Goal: Task Accomplishment & Management: Use online tool/utility

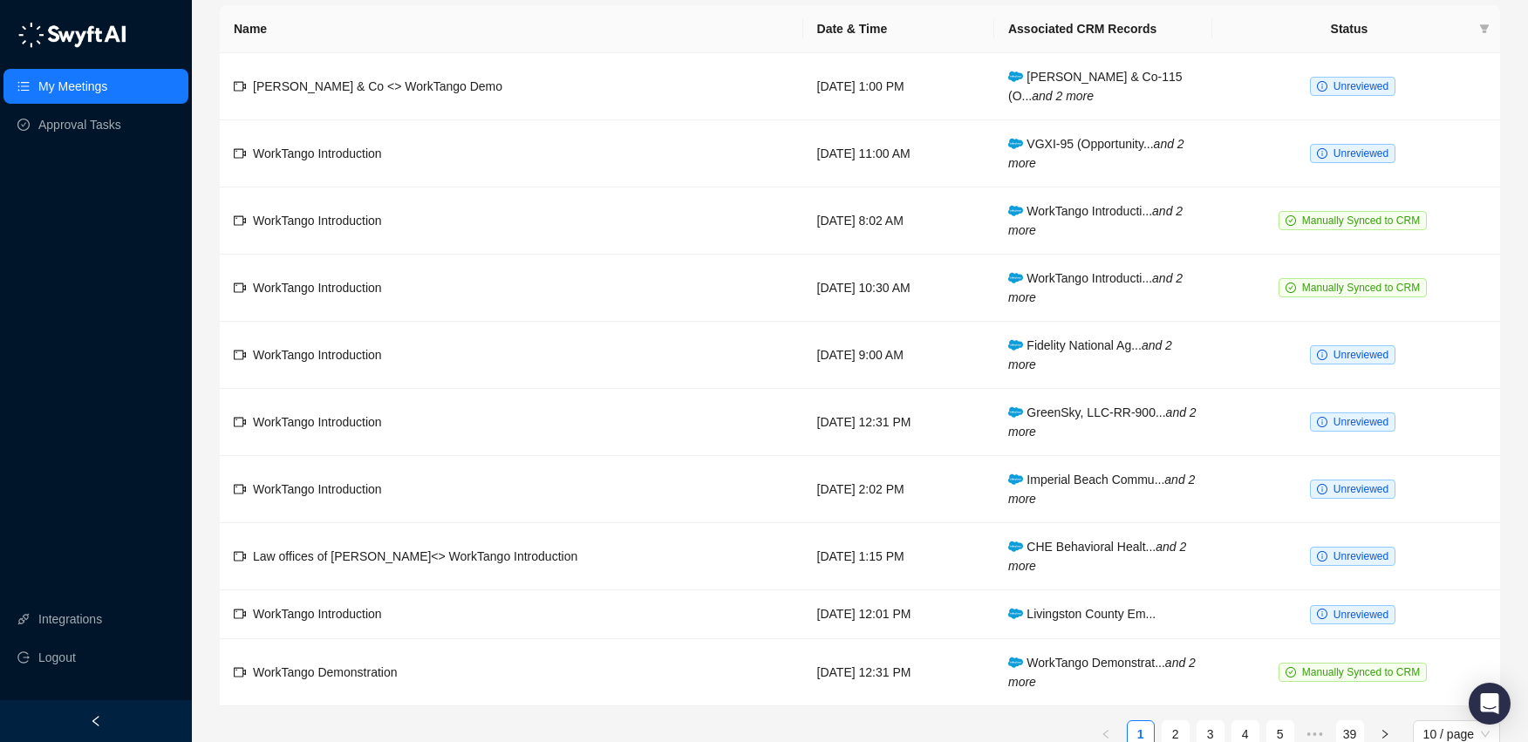
scroll to position [86, 0]
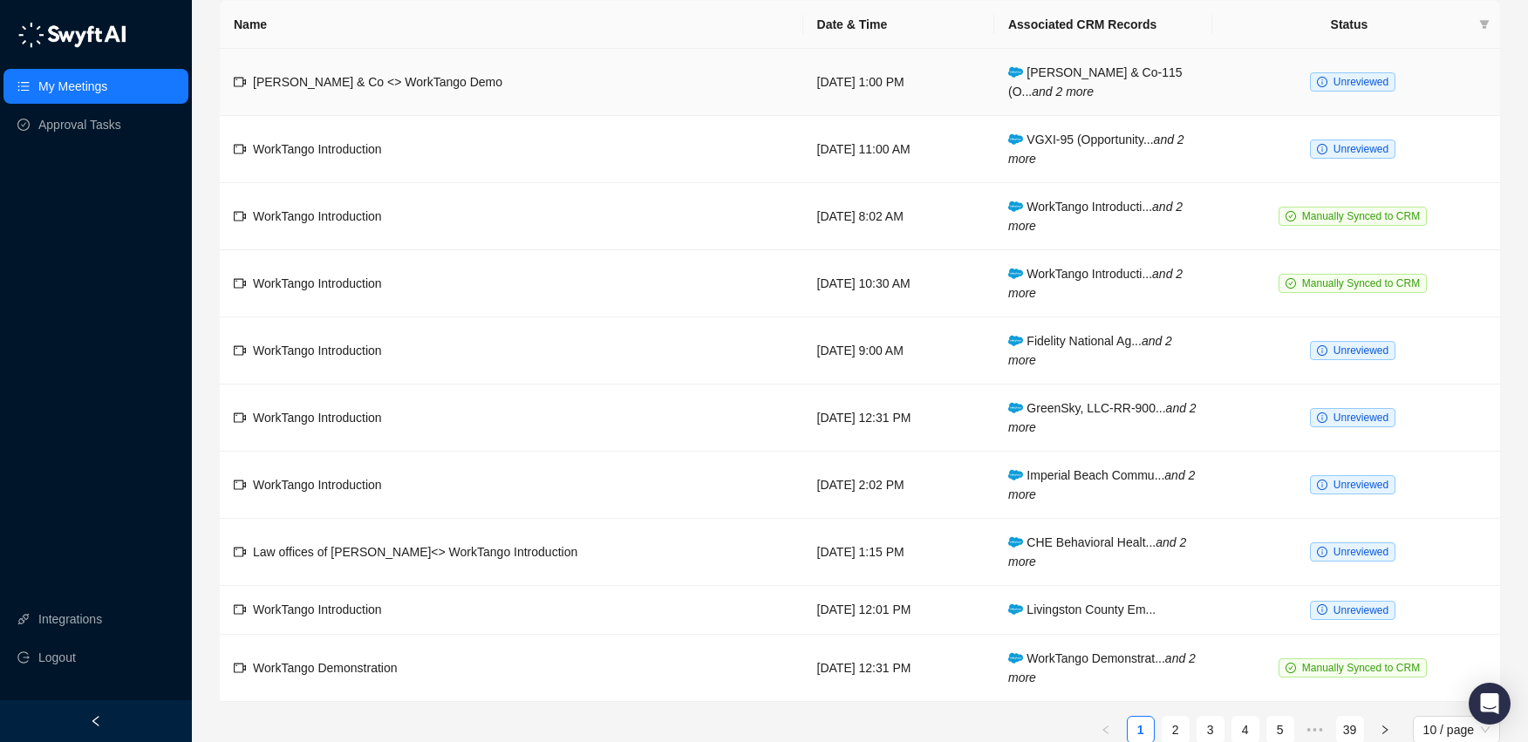
click at [1350, 85] on span "Unreviewed" at bounding box center [1361, 82] width 55 height 12
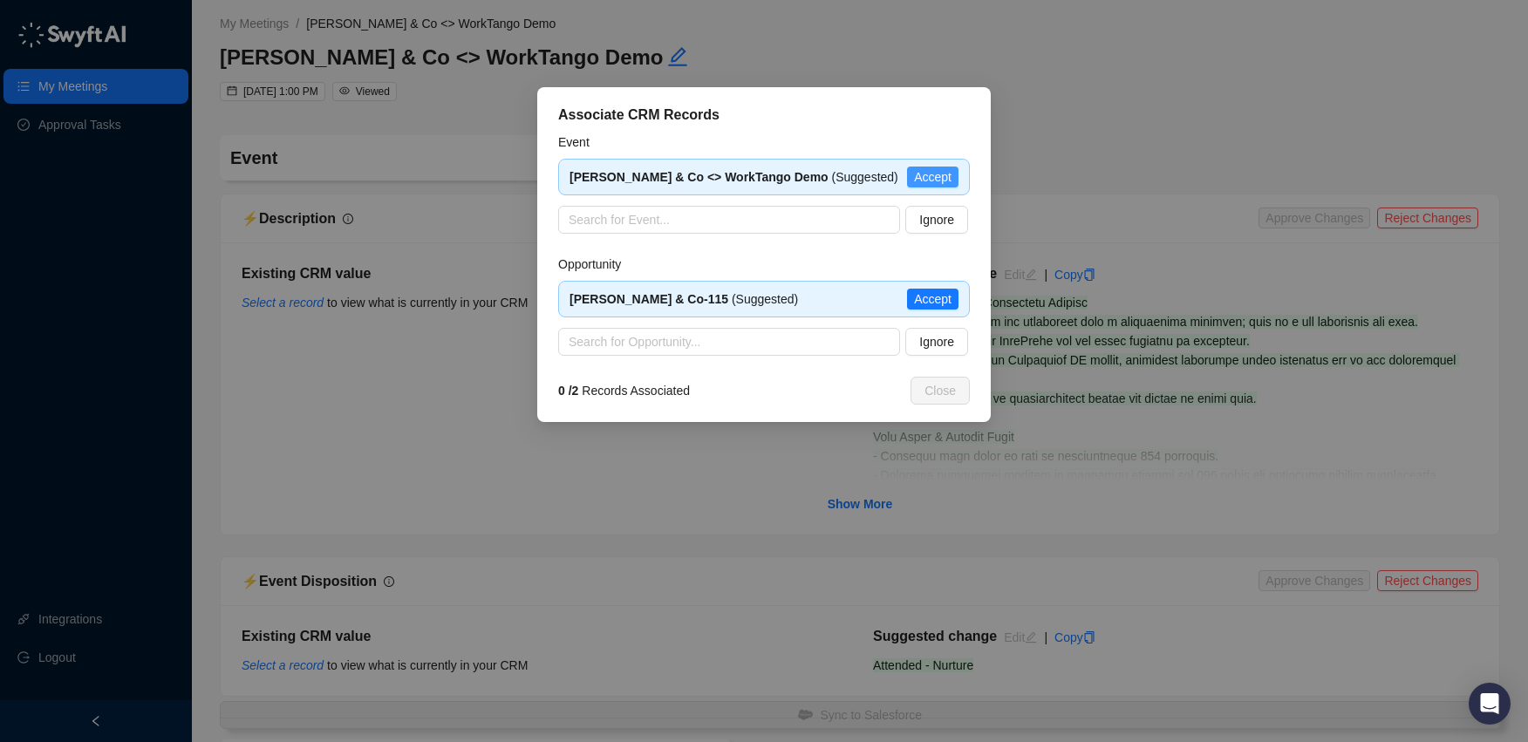
click at [920, 181] on span "Accept" at bounding box center [933, 176] width 38 height 19
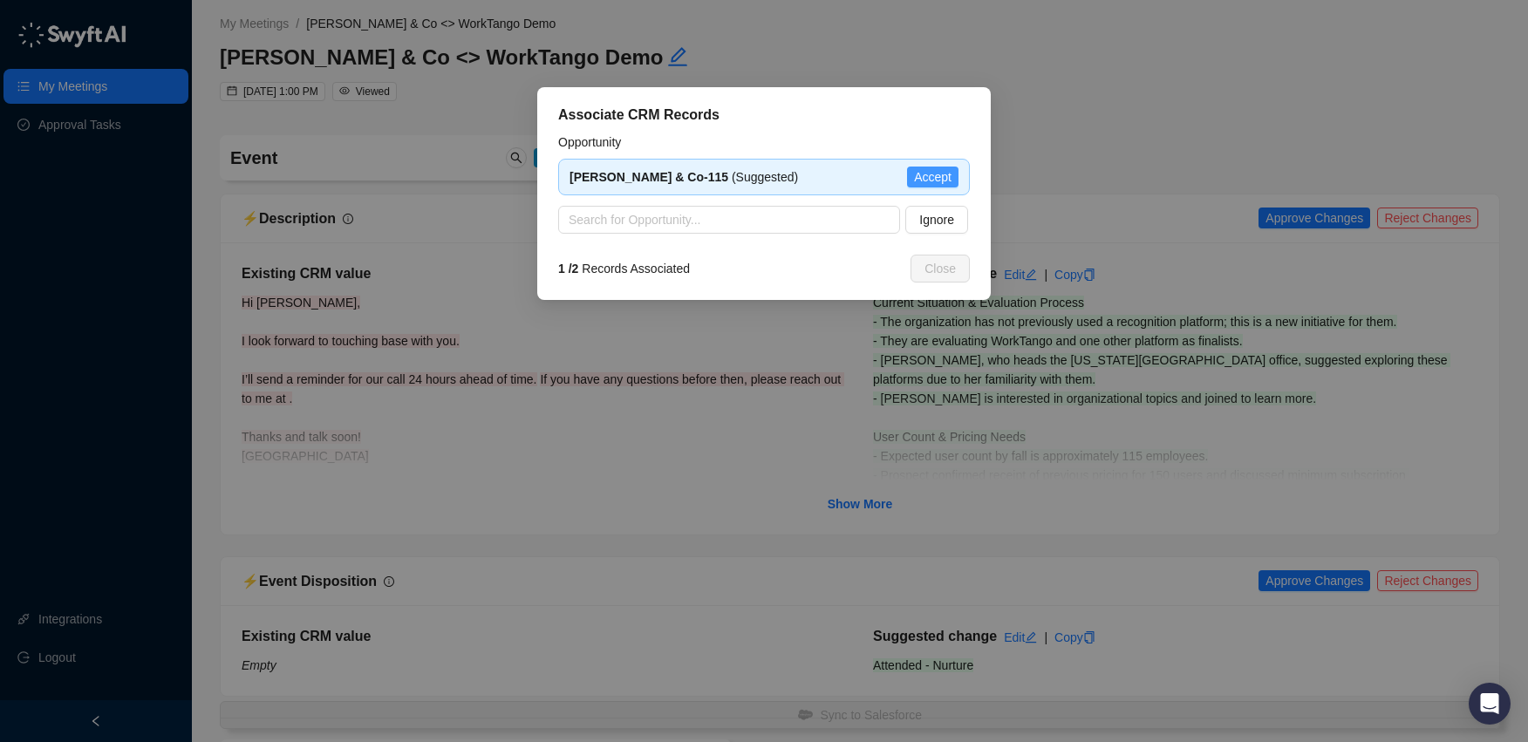
click at [947, 178] on span "Accept" at bounding box center [933, 176] width 38 height 19
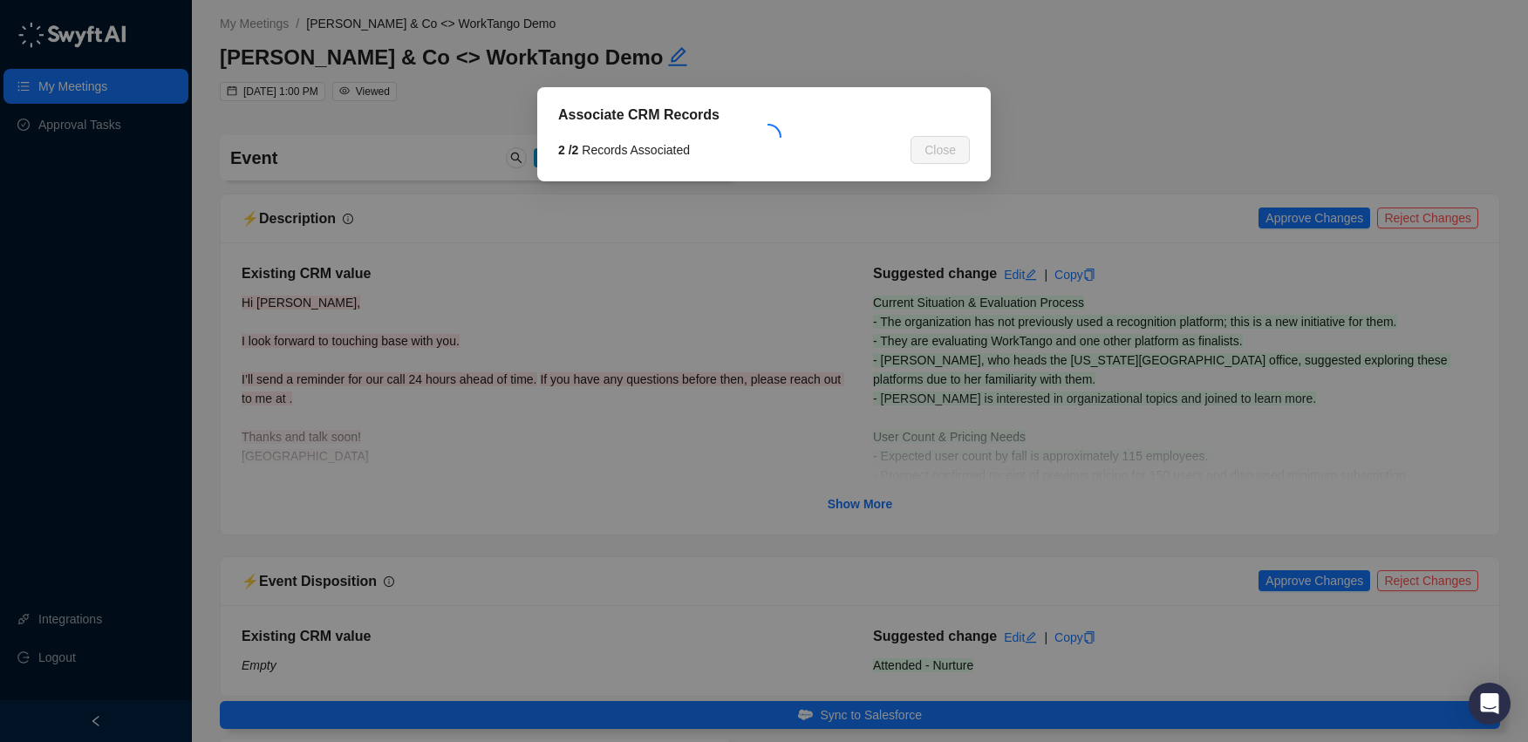
type textarea "**********"
type input "**********"
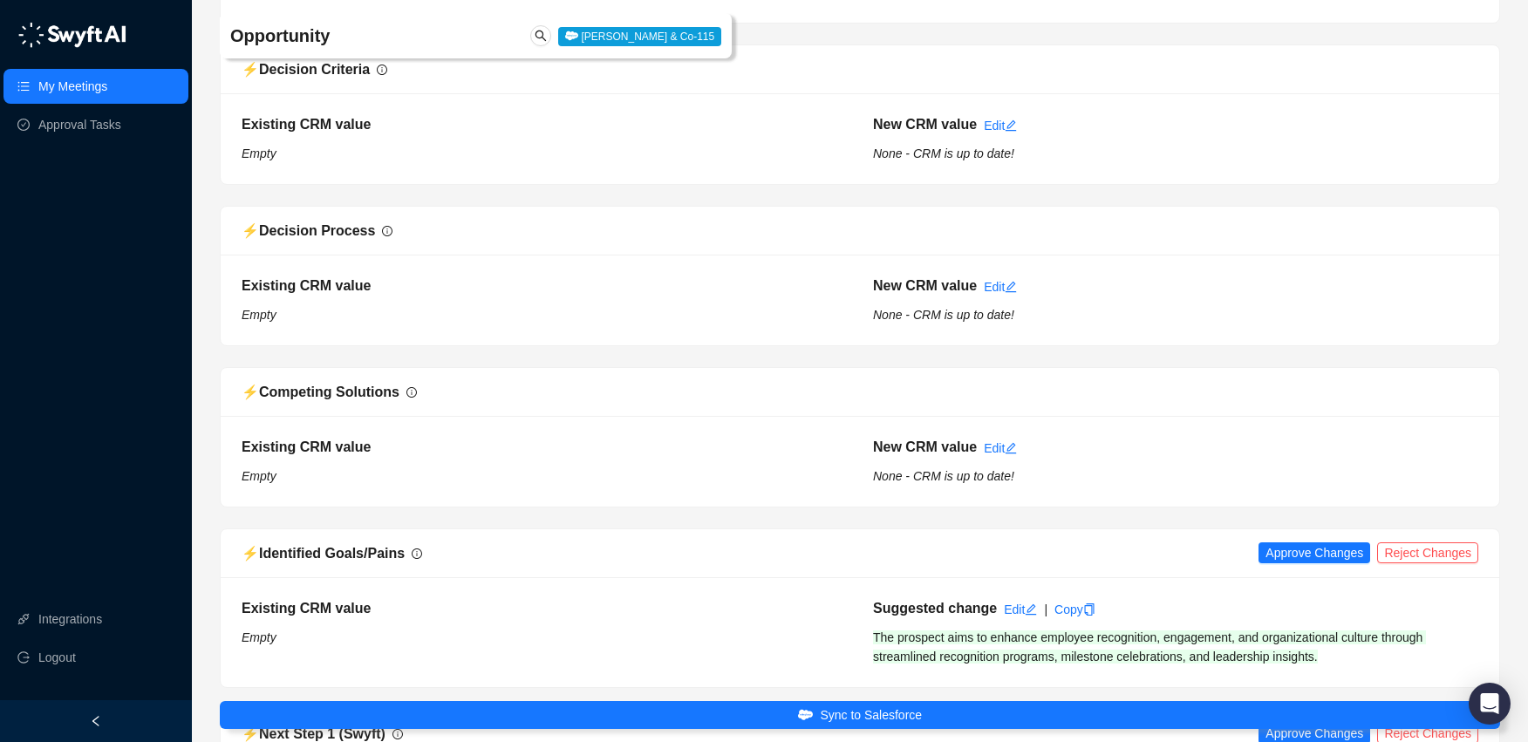
scroll to position [1959, 0]
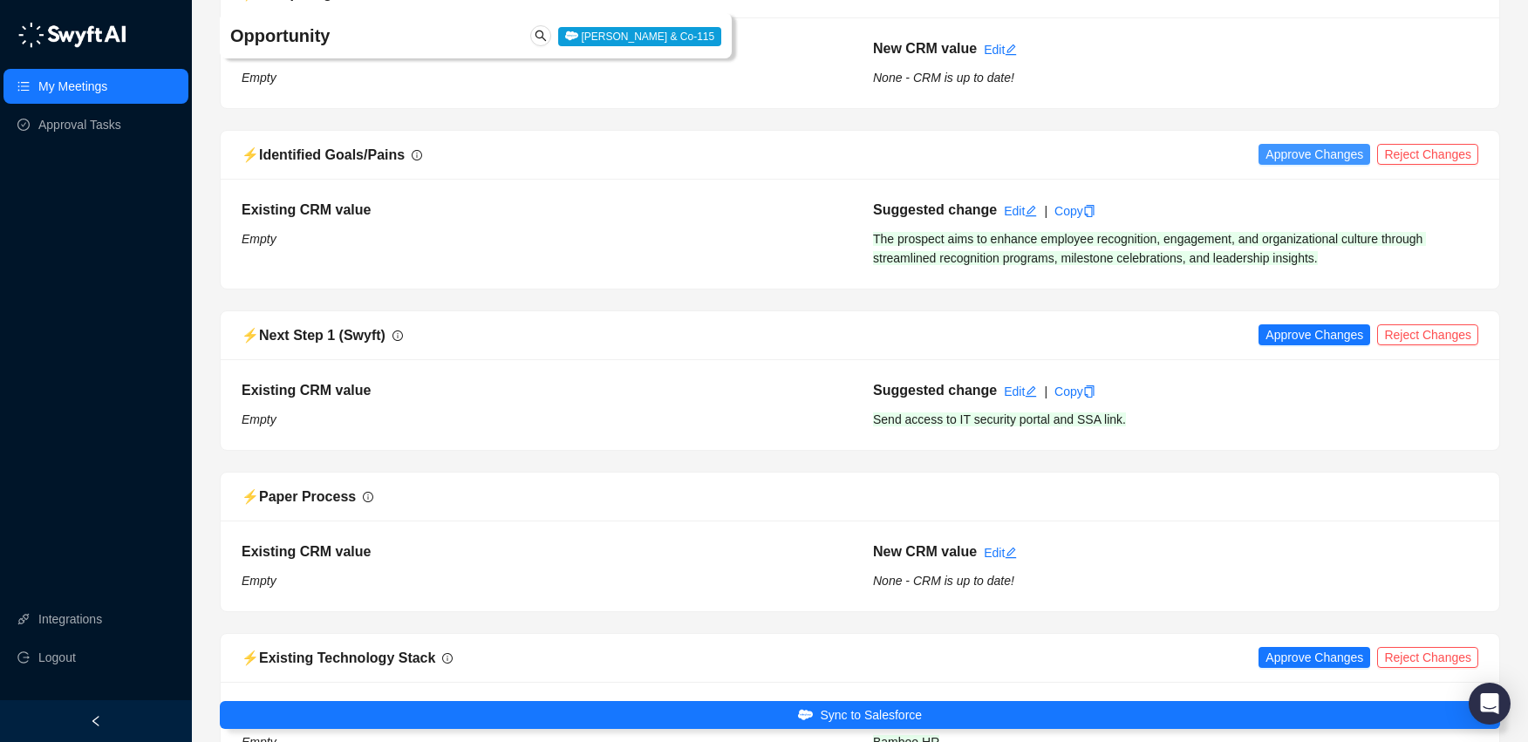
drag, startPoint x: 1279, startPoint y: 174, endPoint x: 1288, endPoint y: 161, distance: 15.7
click at [1279, 174] on div "⚡️ Identified Goals/Pains Approve Changes Reject Changes" at bounding box center [860, 155] width 1279 height 49
click at [1291, 157] on span "Approve Changes" at bounding box center [1315, 154] width 98 height 19
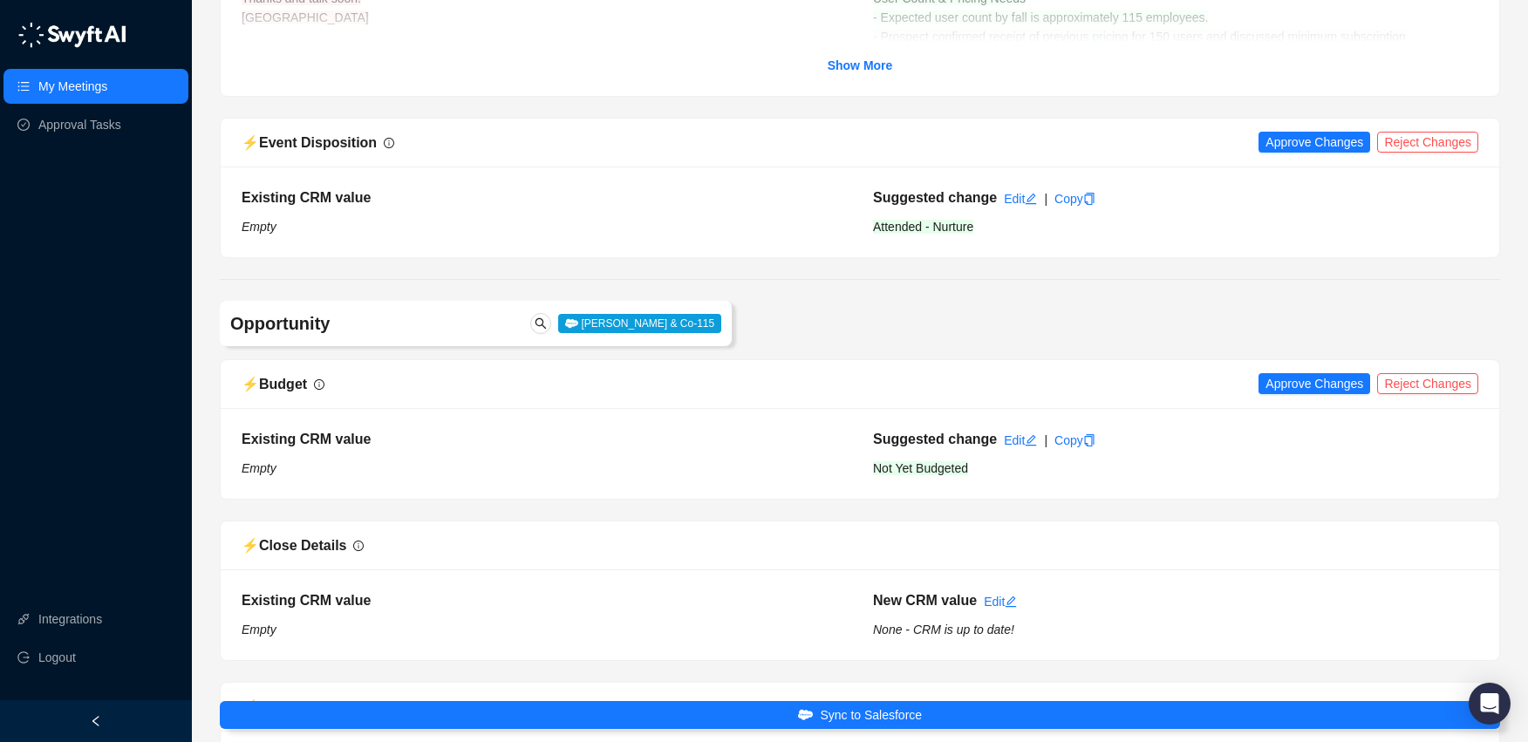
scroll to position [0, 0]
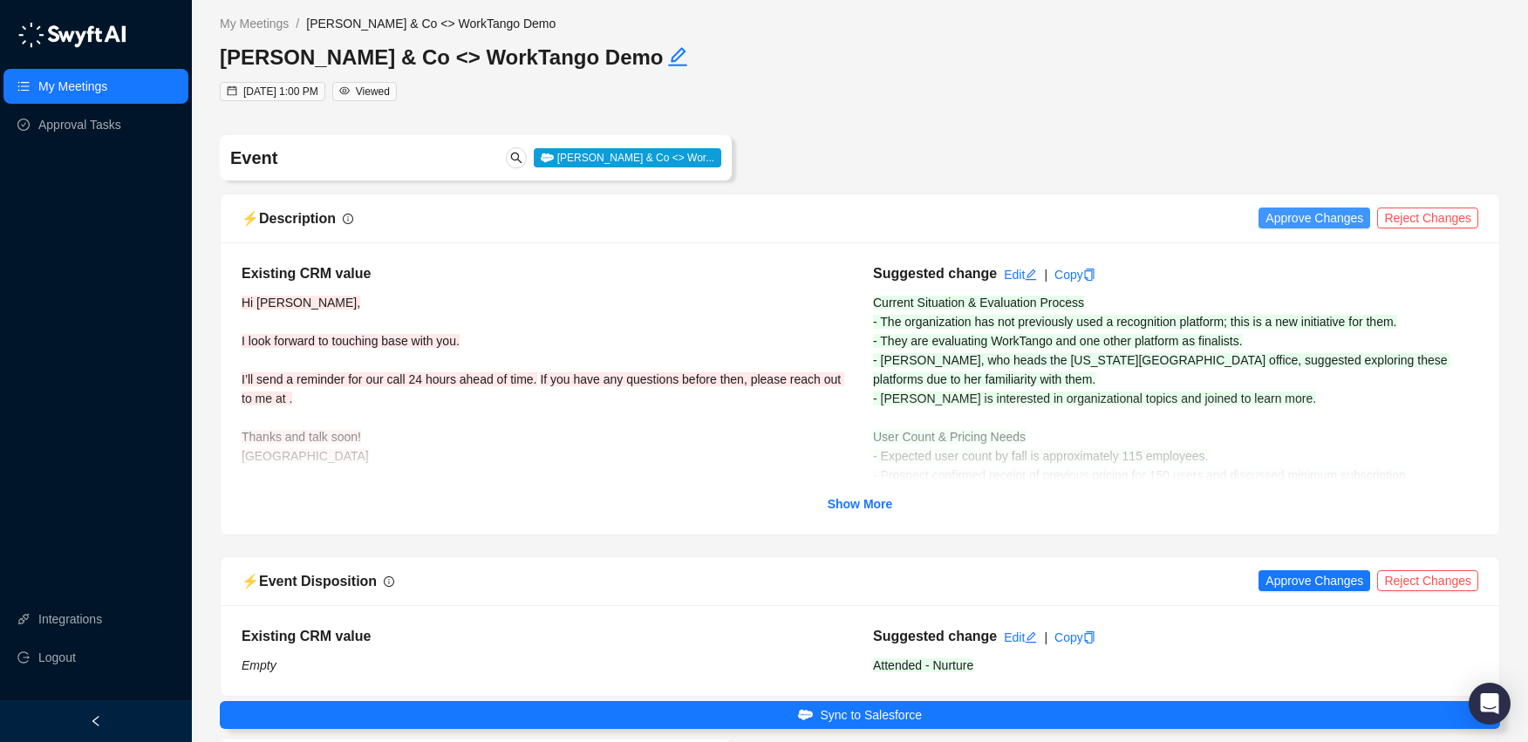
click at [1290, 222] on span "Approve Changes" at bounding box center [1315, 217] width 98 height 19
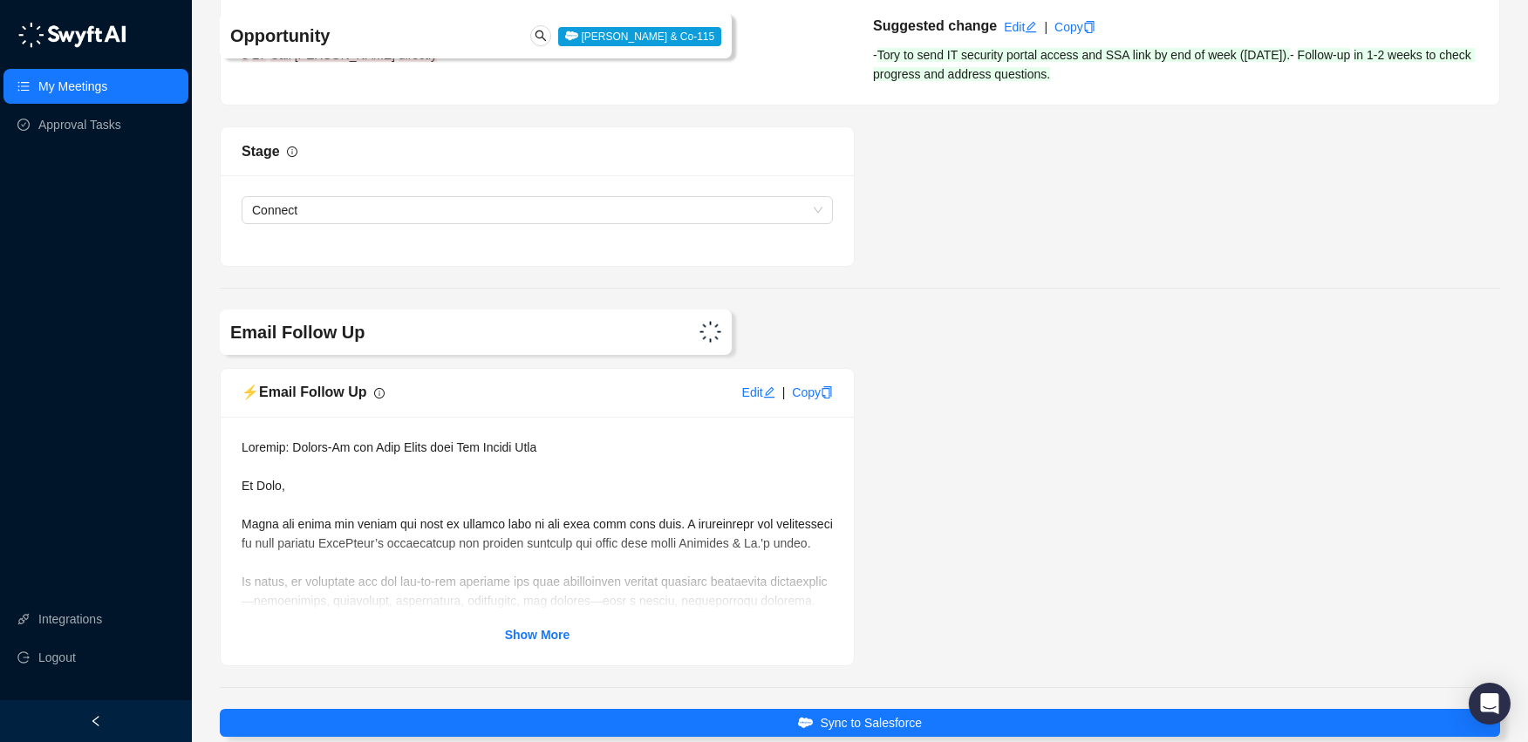
scroll to position [3708, 0]
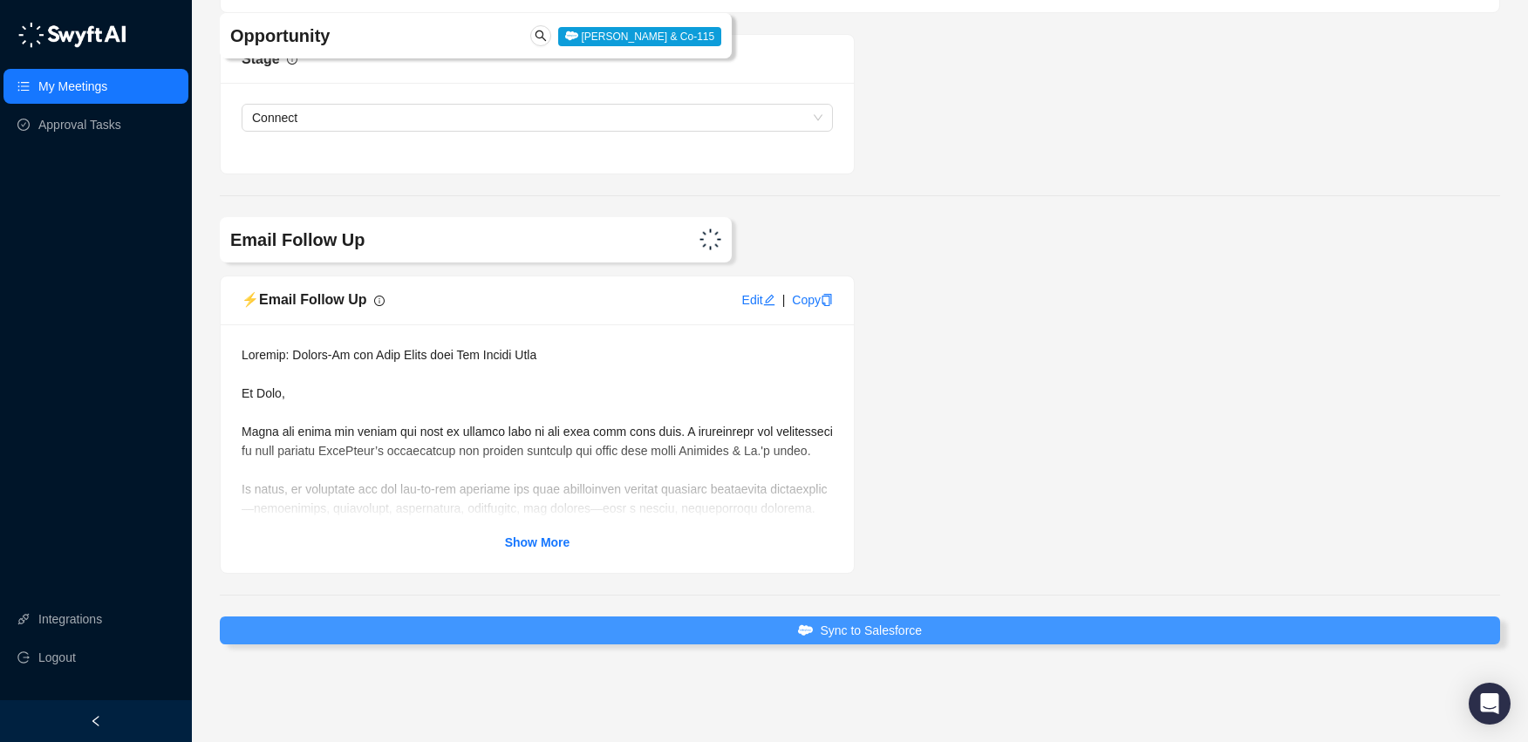
click at [921, 632] on span "Sync to Salesforce" at bounding box center [871, 630] width 102 height 19
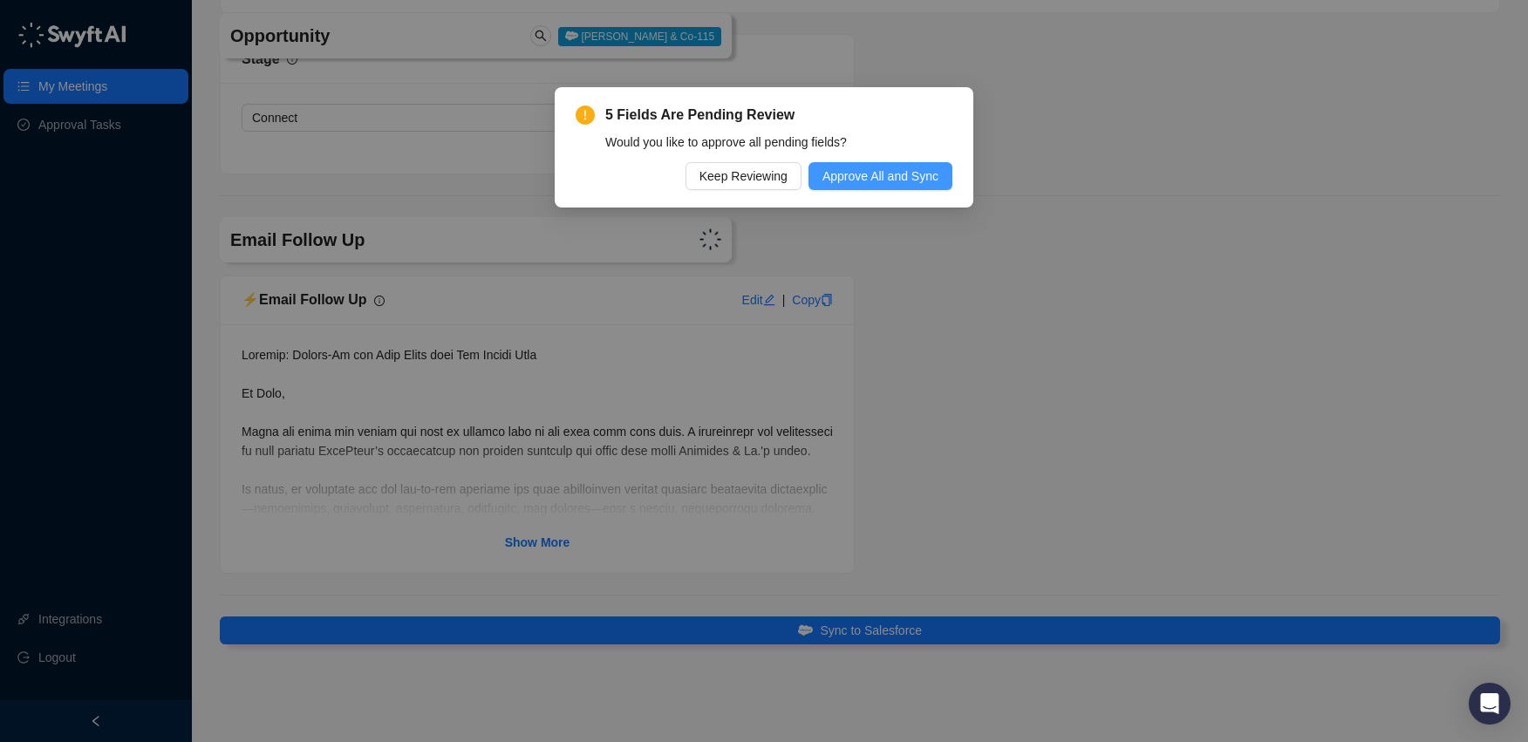
click at [892, 180] on span "Approve All and Sync" at bounding box center [881, 176] width 116 height 19
click at [902, 180] on span "Update Another Meeting" at bounding box center [882, 176] width 132 height 19
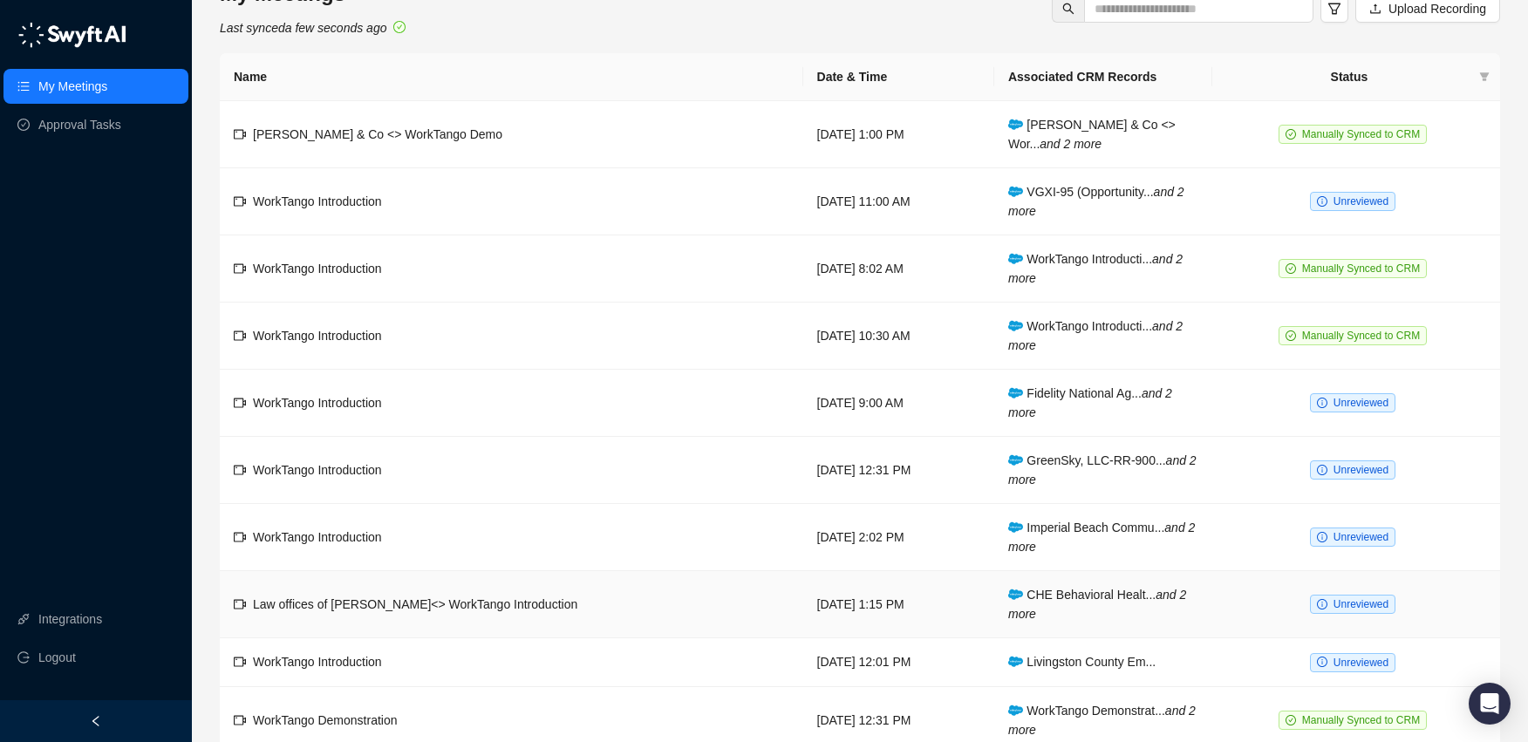
scroll to position [116, 0]
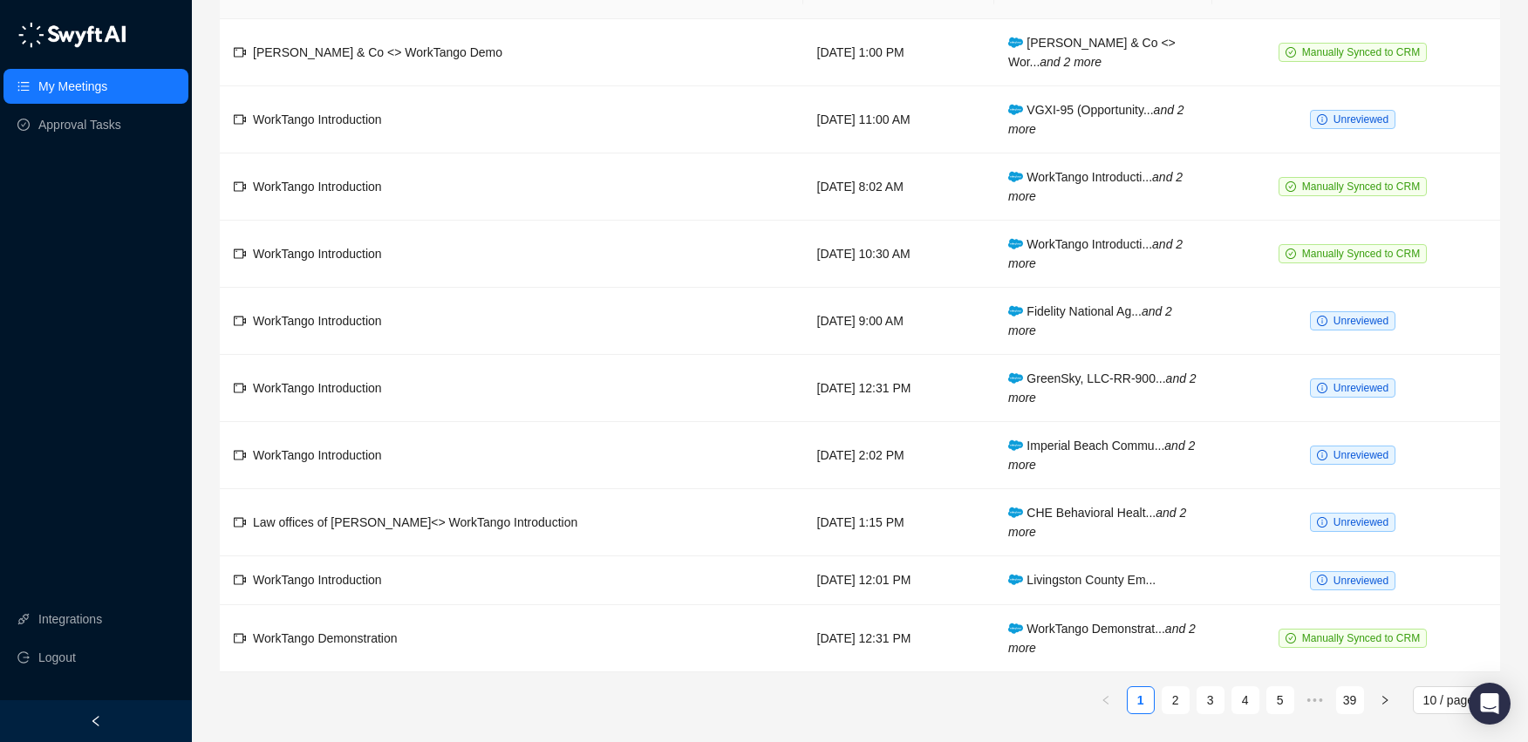
click at [1170, 696] on link "2" at bounding box center [1176, 700] width 26 height 26
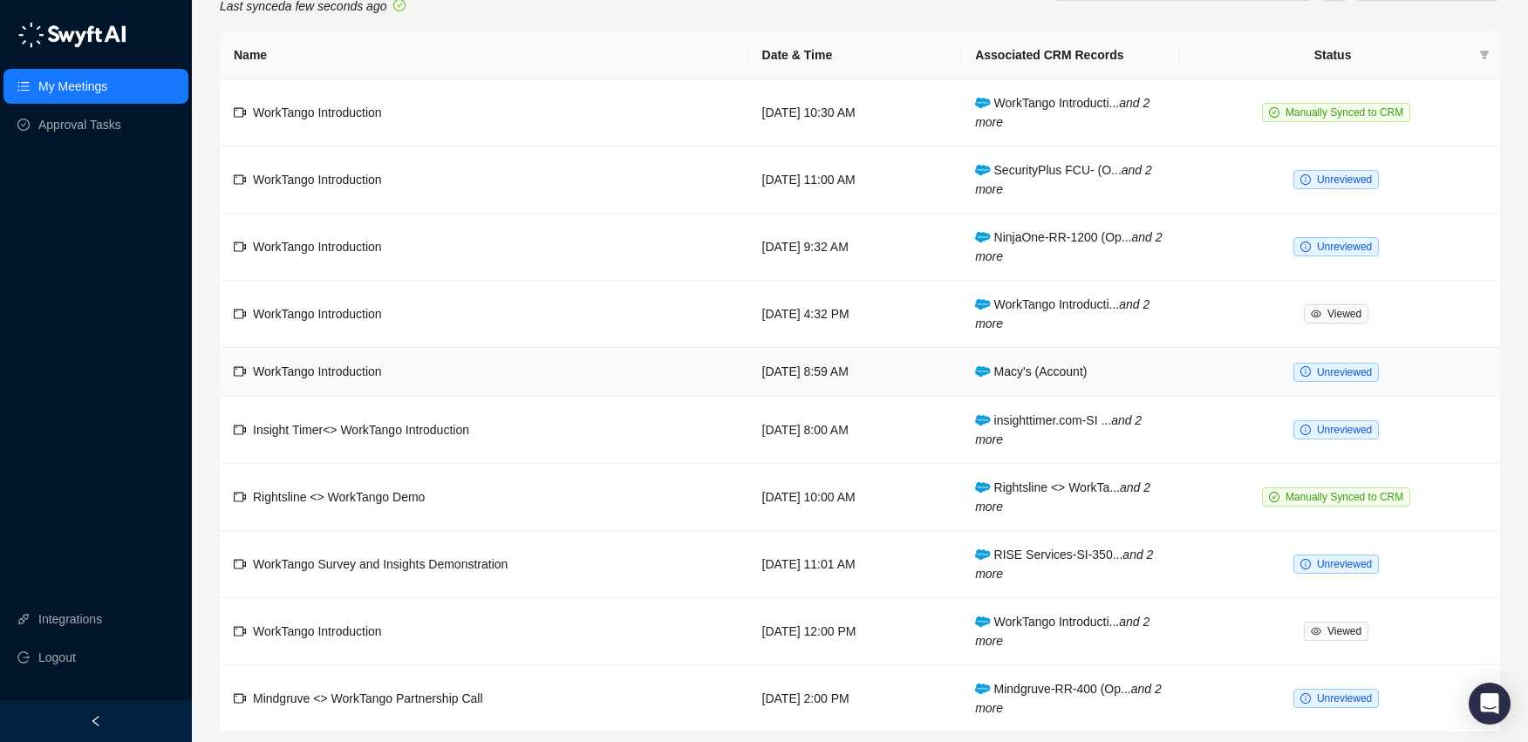
scroll to position [116, 0]
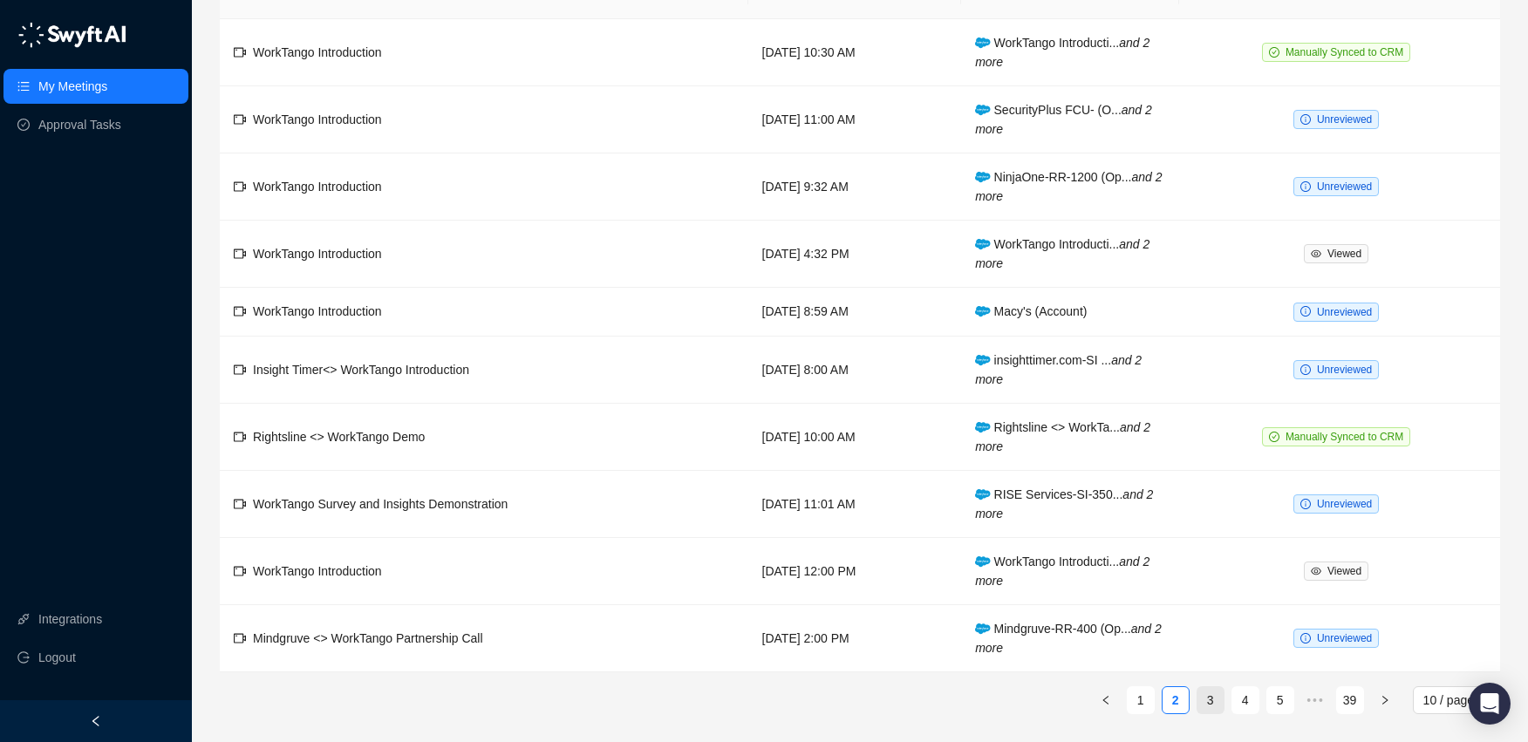
click at [1210, 710] on link "3" at bounding box center [1211, 700] width 26 height 26
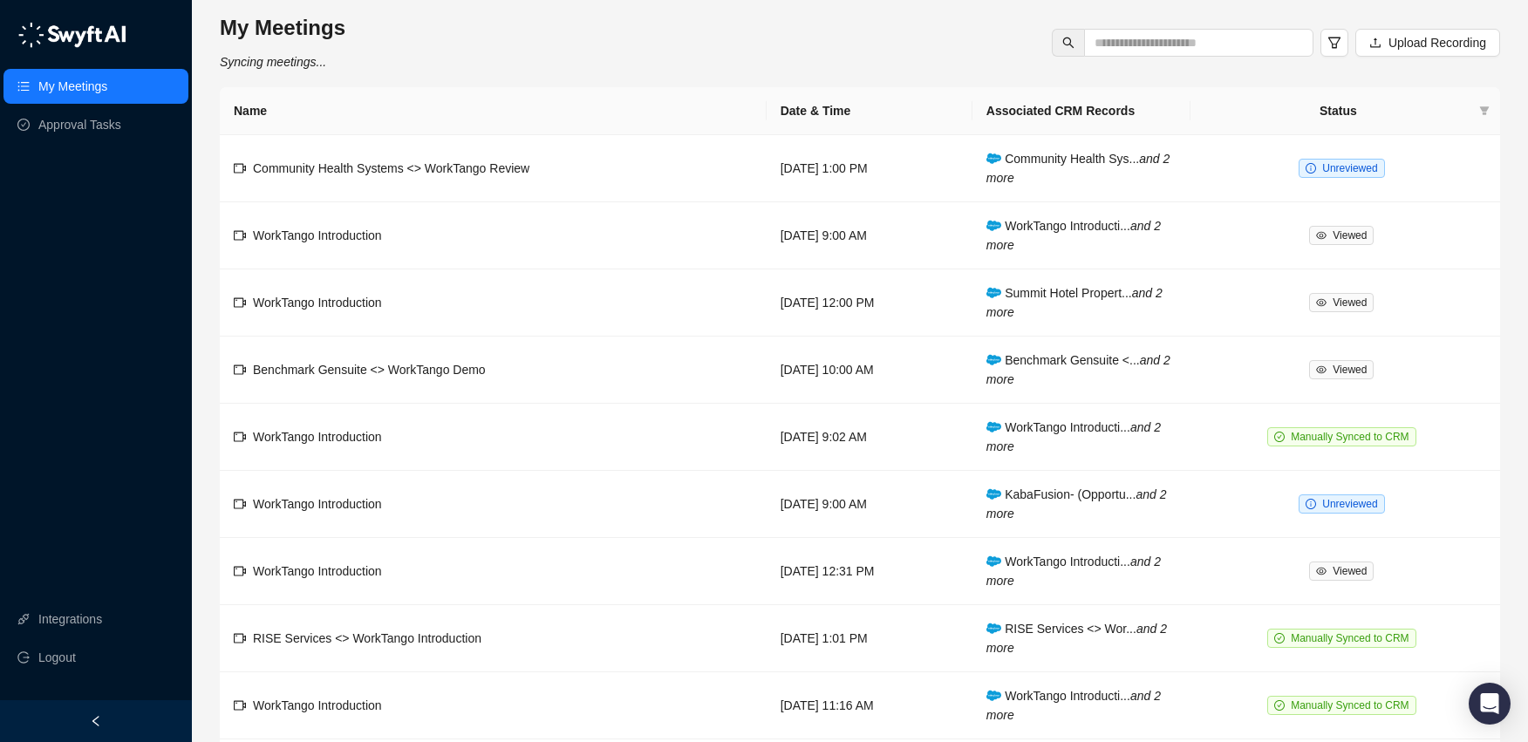
click at [105, 39] on img at bounding box center [71, 35] width 109 height 26
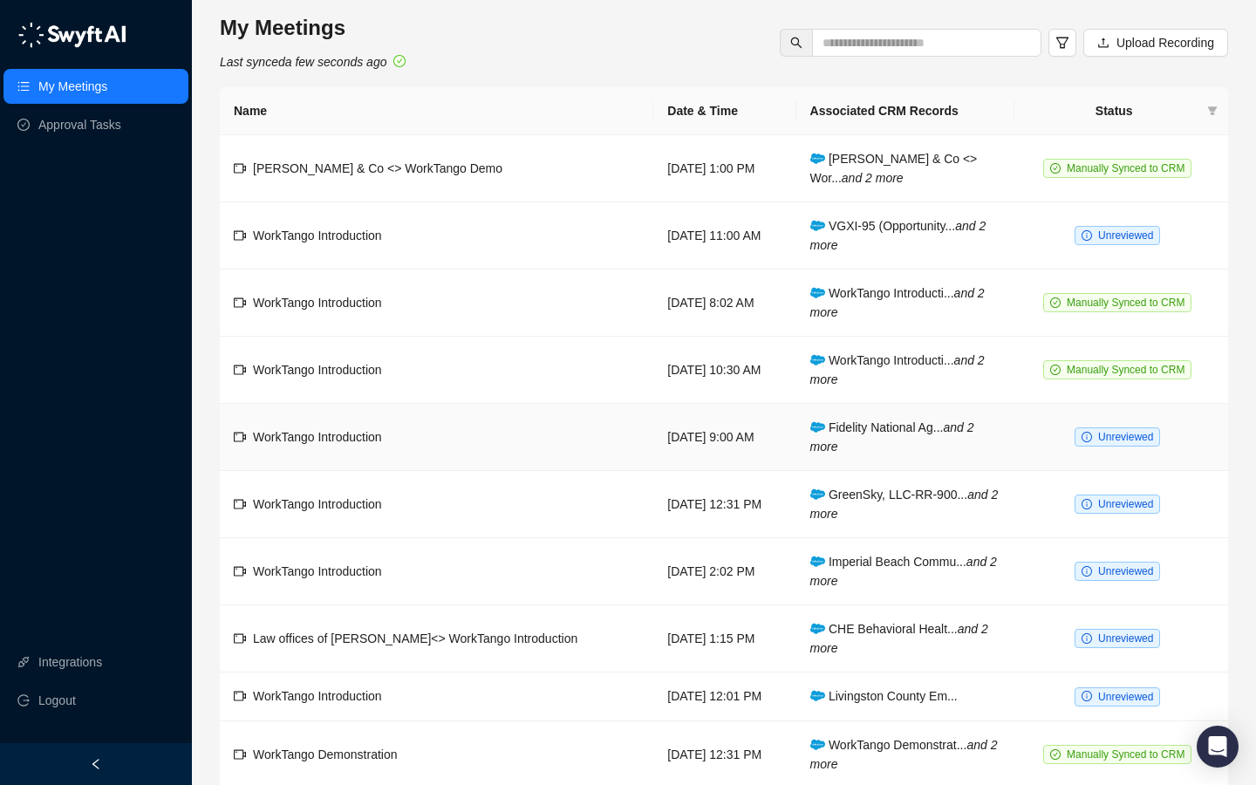
click at [1123, 439] on span "Unreviewed" at bounding box center [1125, 437] width 55 height 12
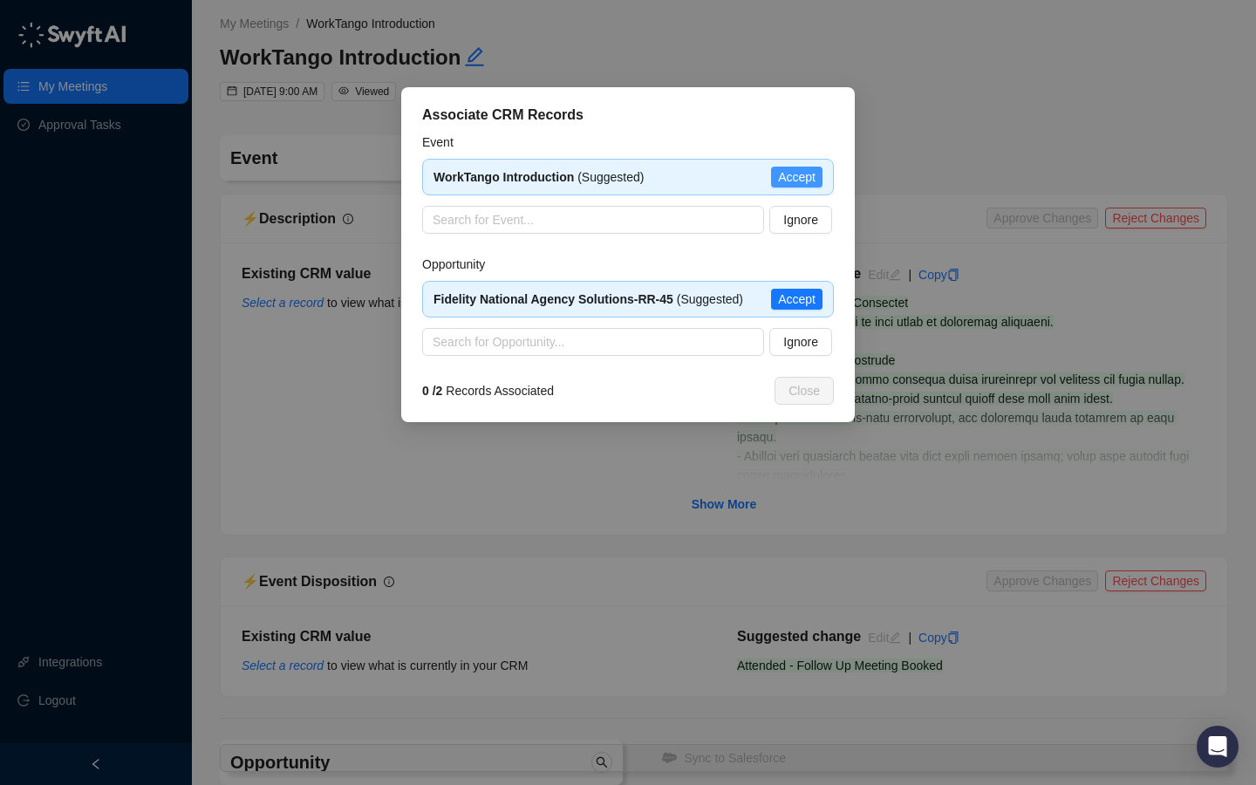
click at [787, 176] on span "Accept" at bounding box center [797, 176] width 38 height 19
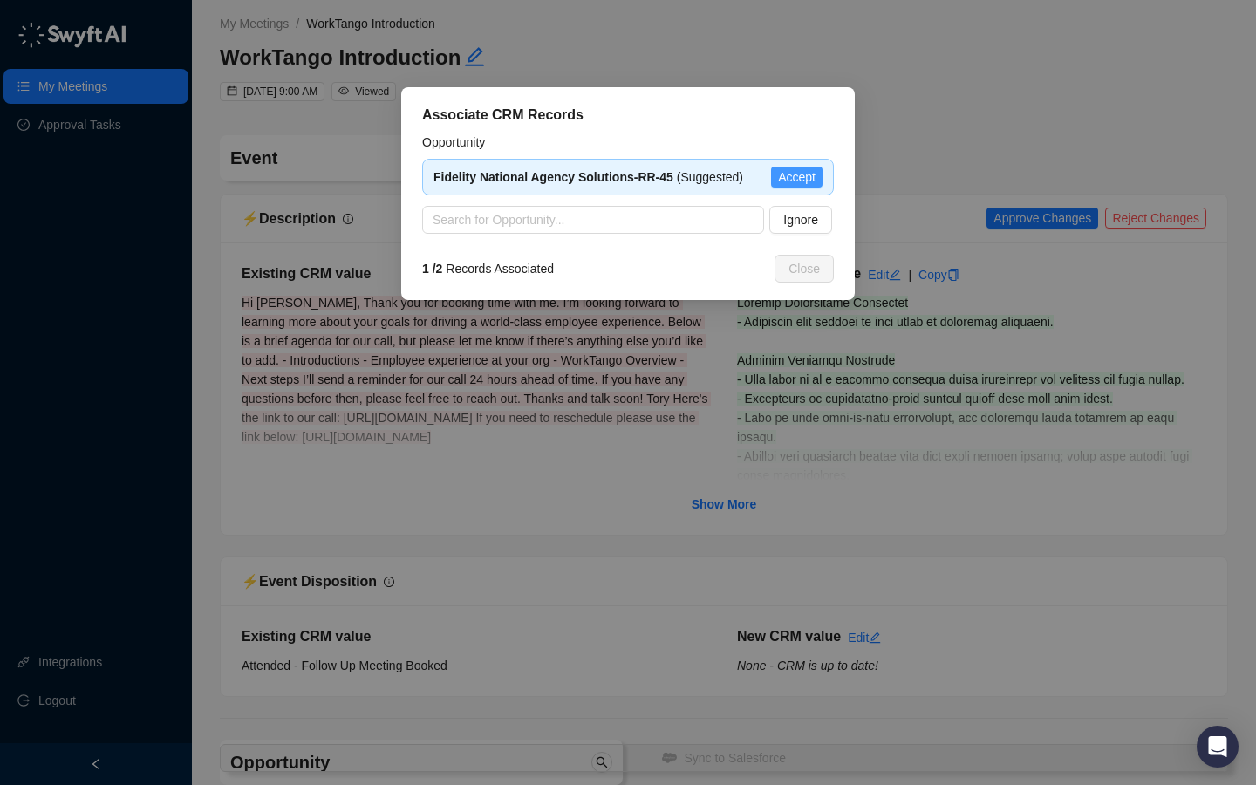
click at [794, 175] on span "Accept" at bounding box center [797, 176] width 38 height 19
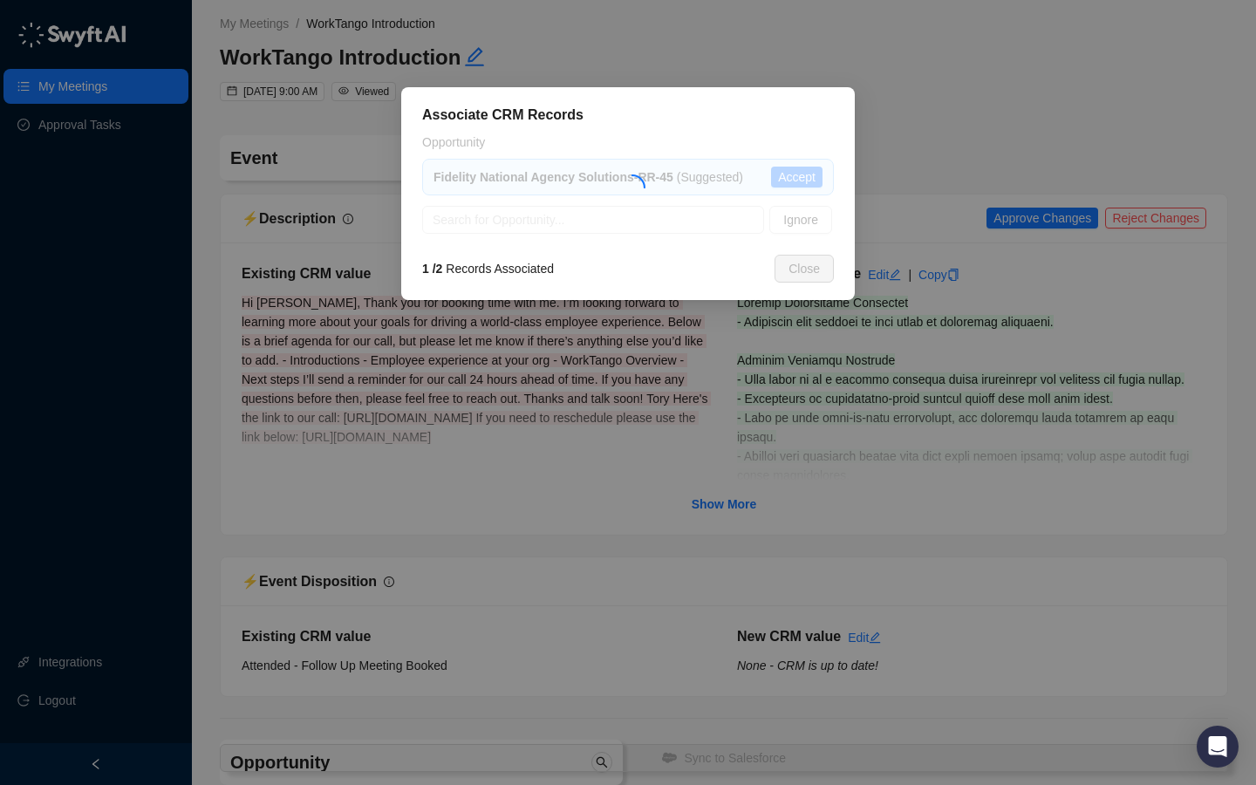
type textarea "**********"
type input "**********"
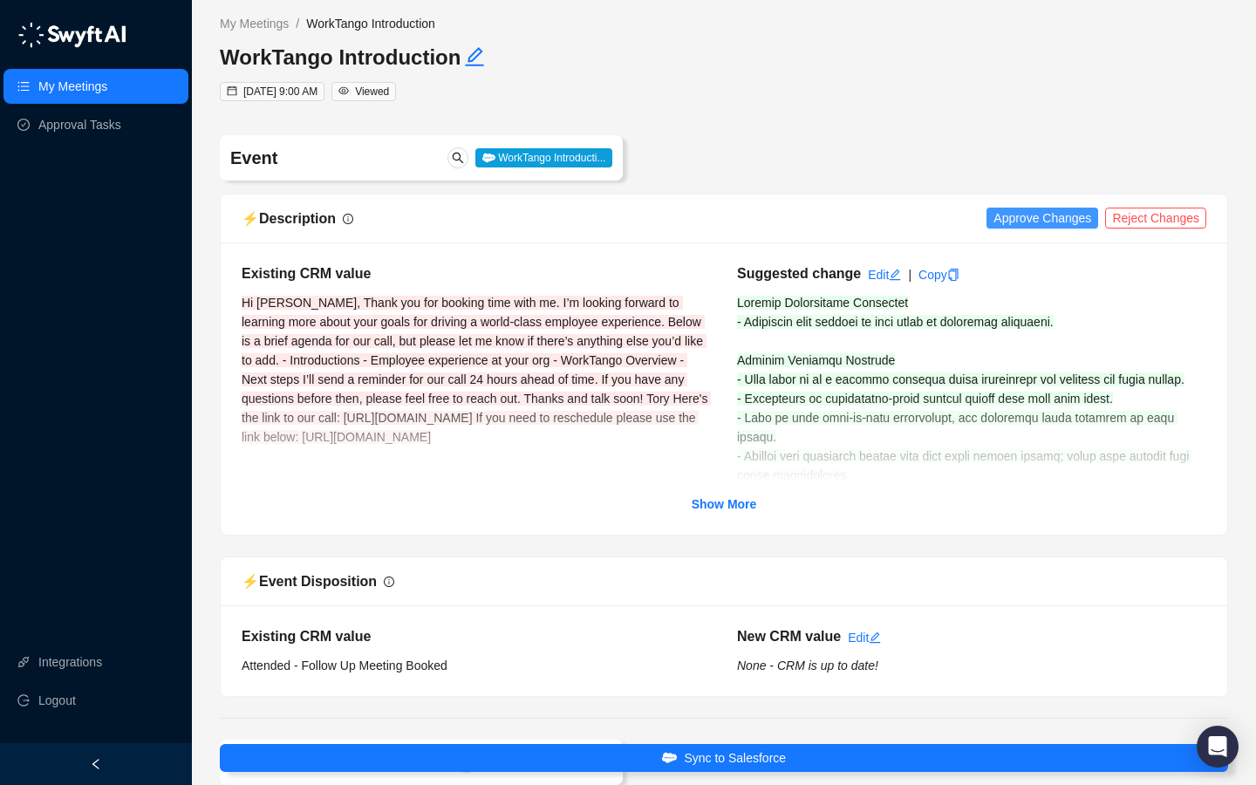
click at [1021, 218] on span "Approve Changes" at bounding box center [1043, 217] width 98 height 19
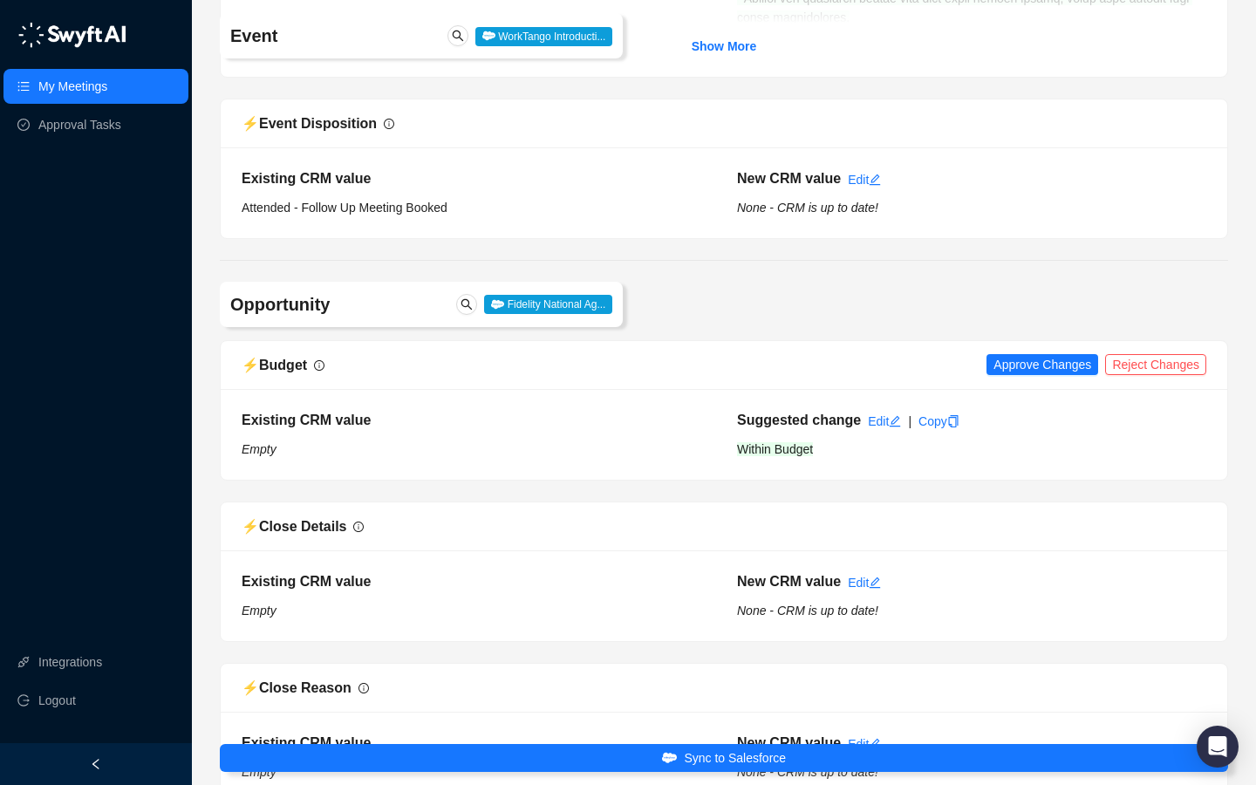
scroll to position [509, 0]
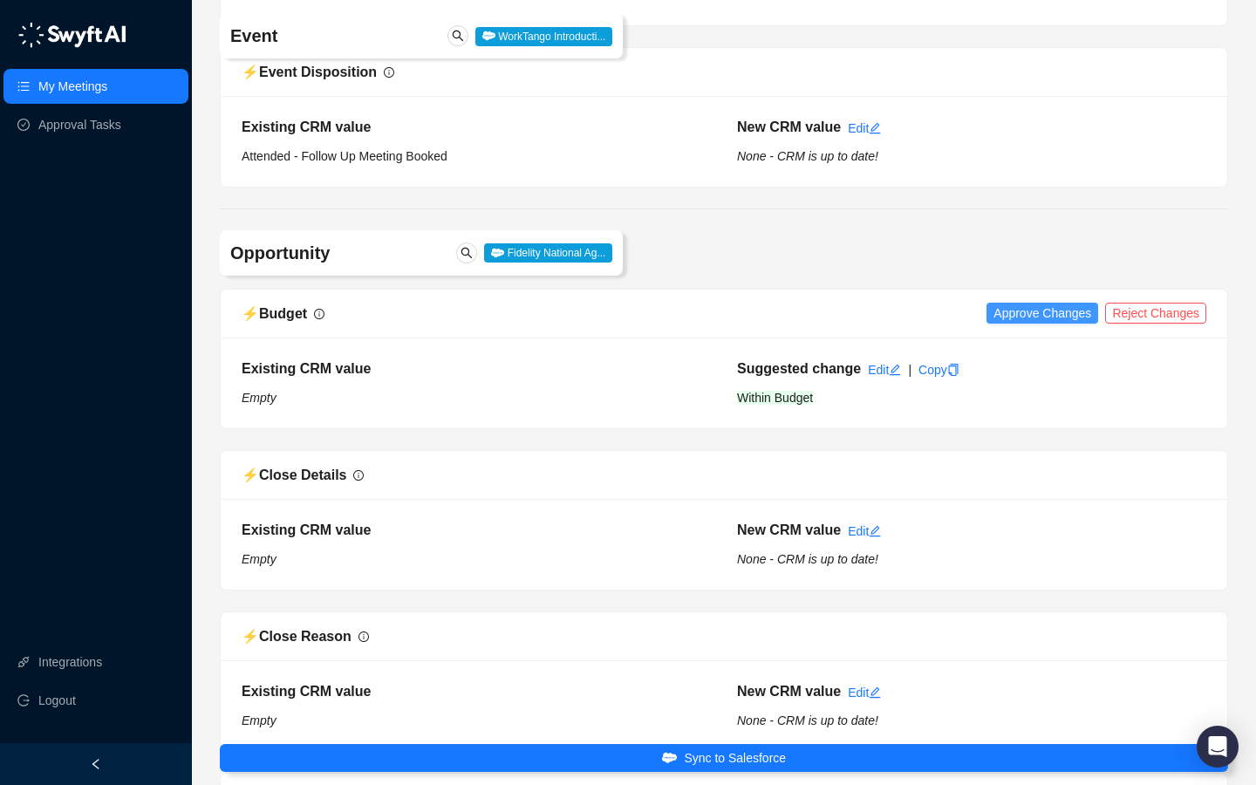
click at [1037, 311] on span "Approve Changes" at bounding box center [1043, 313] width 98 height 19
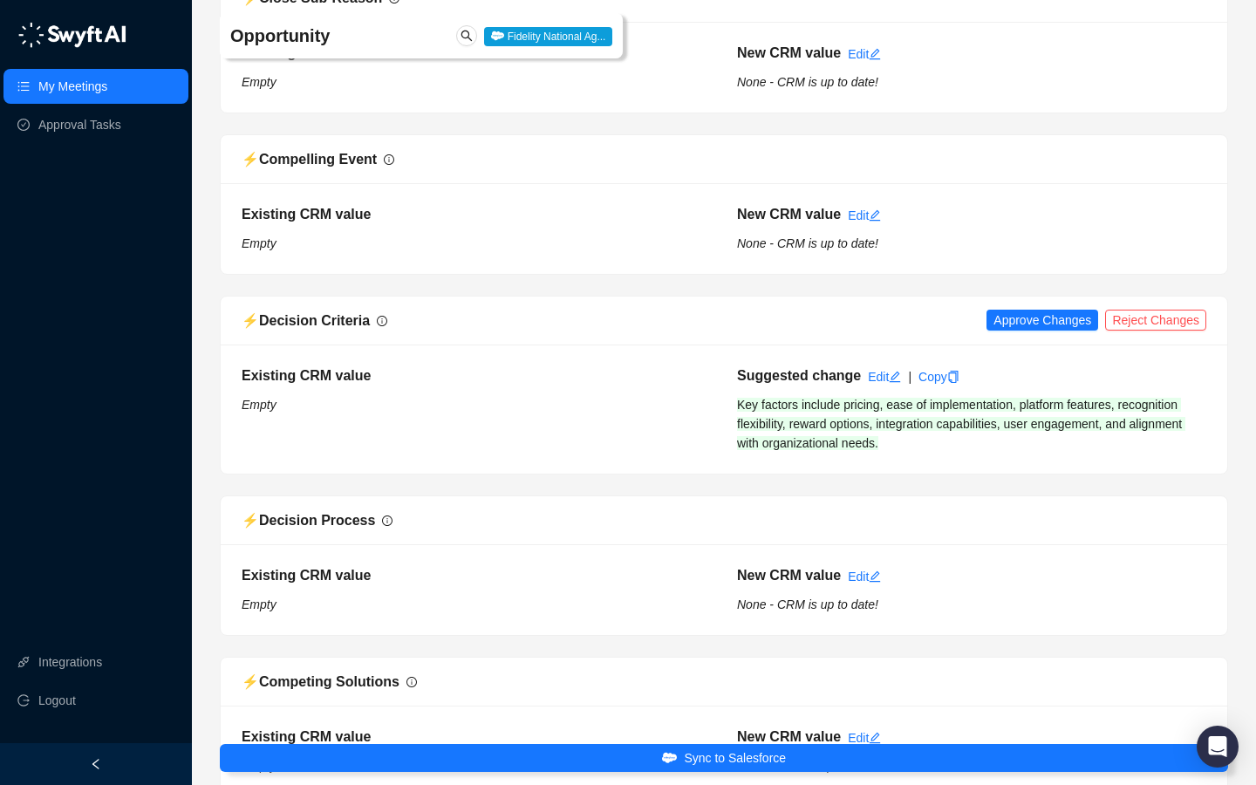
scroll to position [1507, 0]
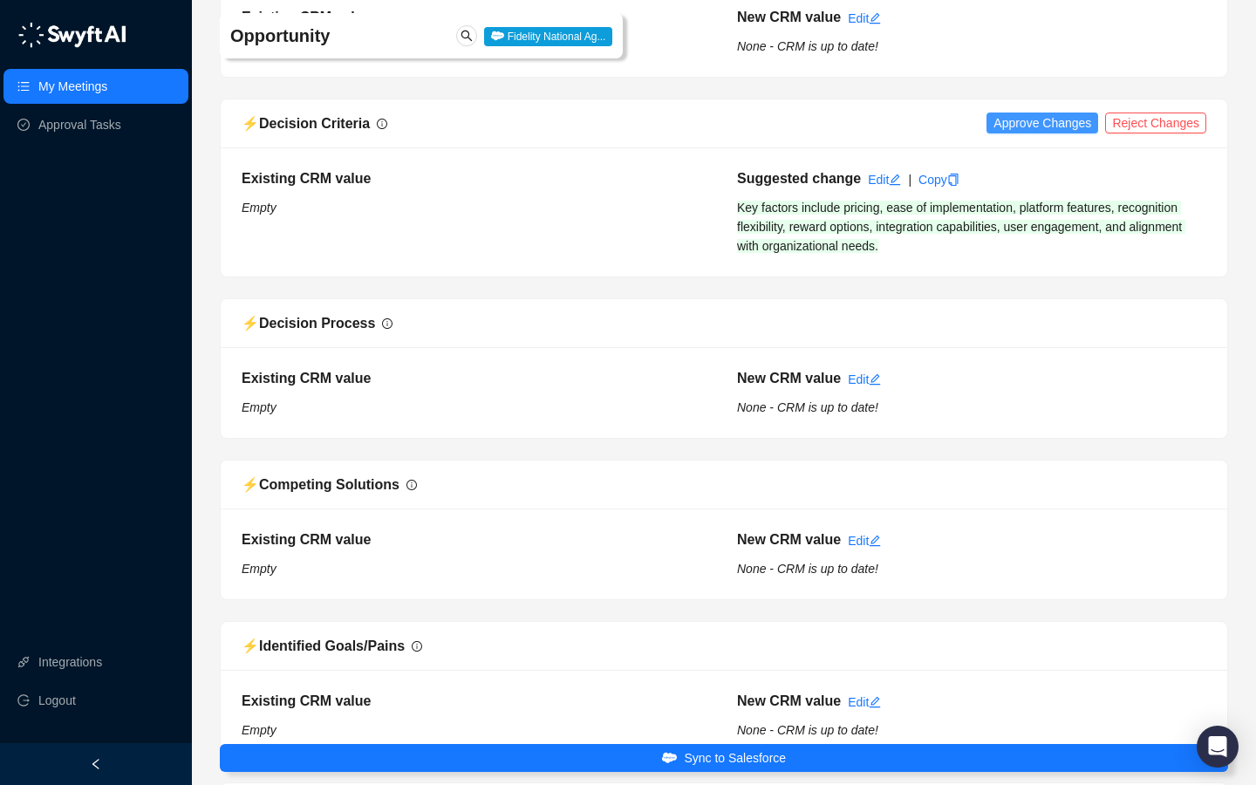
click at [1030, 130] on span "Approve Changes" at bounding box center [1043, 122] width 98 height 19
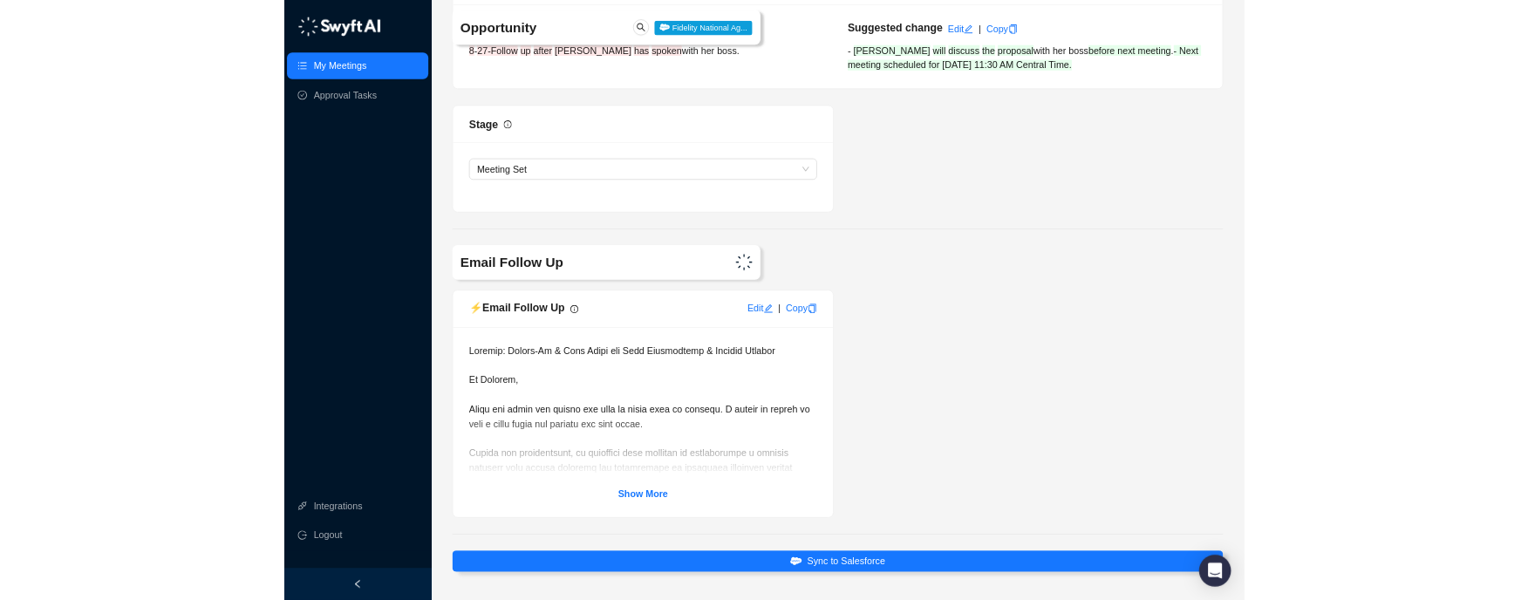
scroll to position [3624, 0]
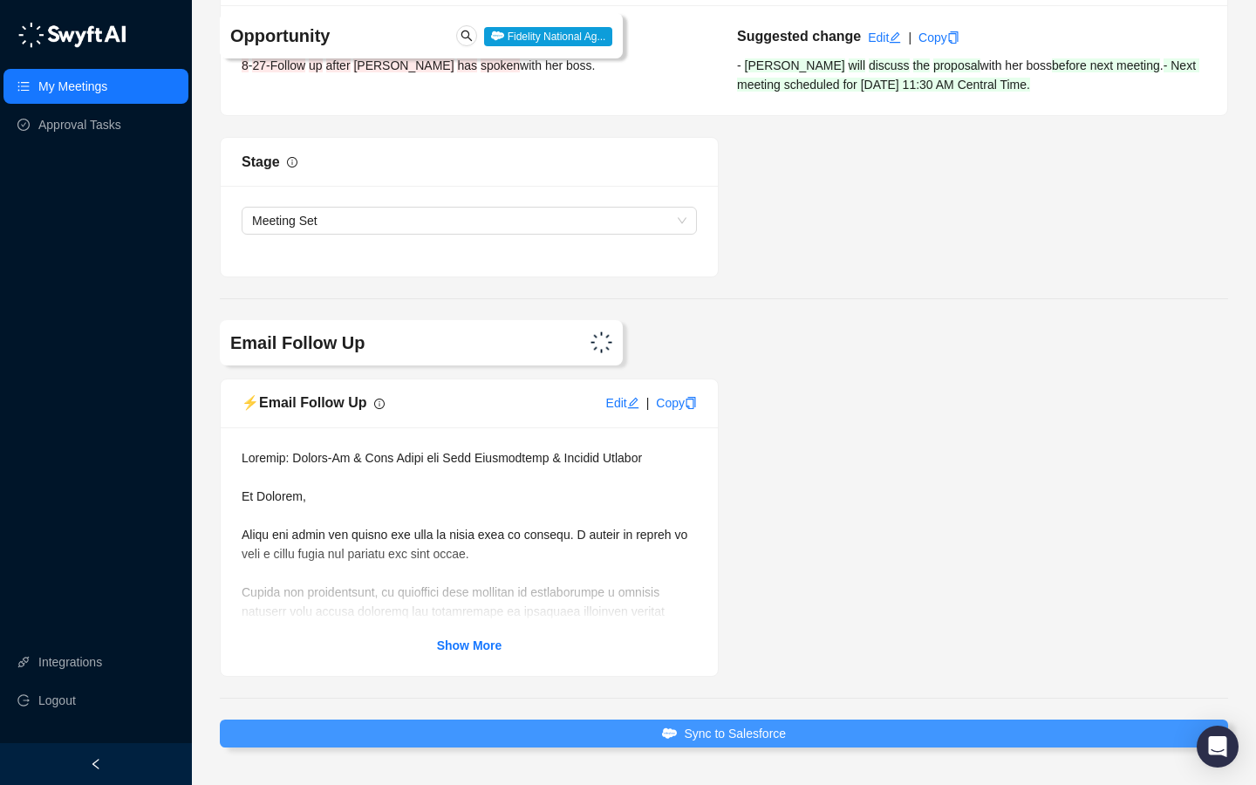
click at [858, 742] on button "Sync to Salesforce" at bounding box center [724, 734] width 1008 height 28
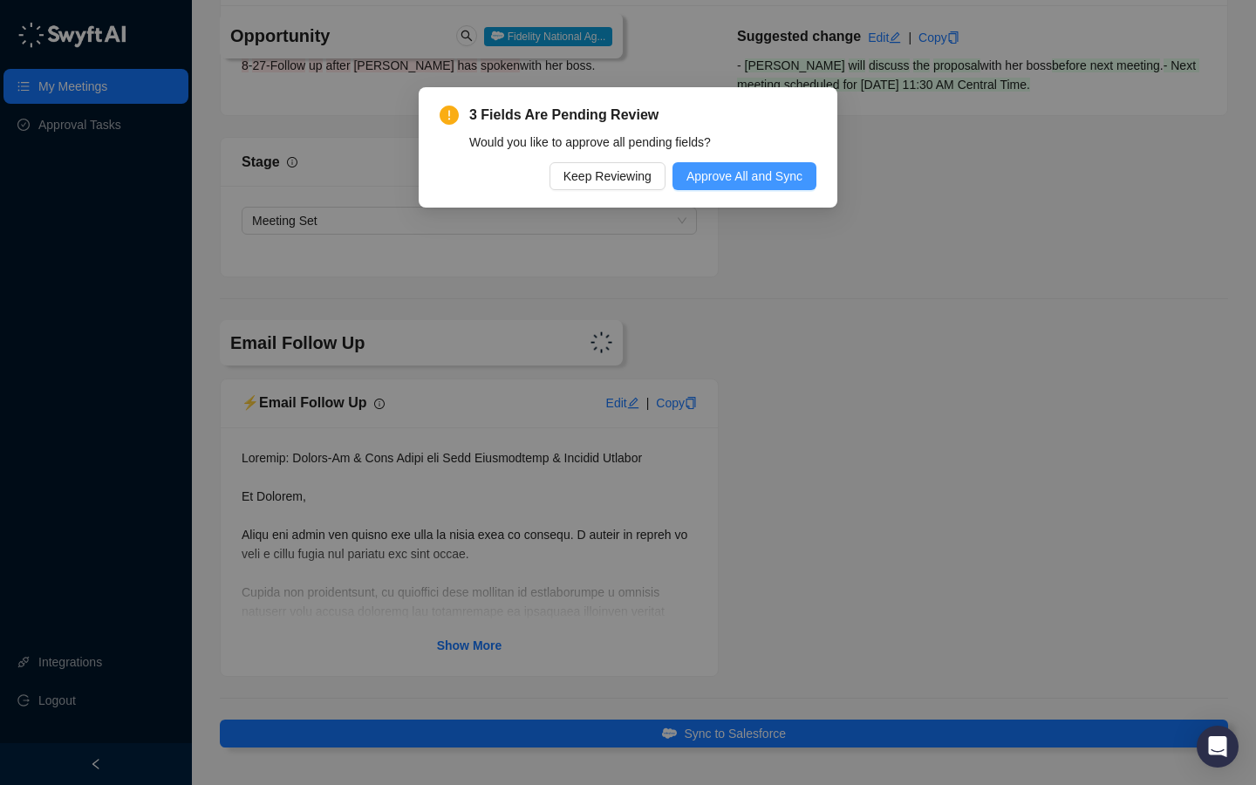
click at [742, 179] on span "Approve All and Sync" at bounding box center [745, 176] width 116 height 19
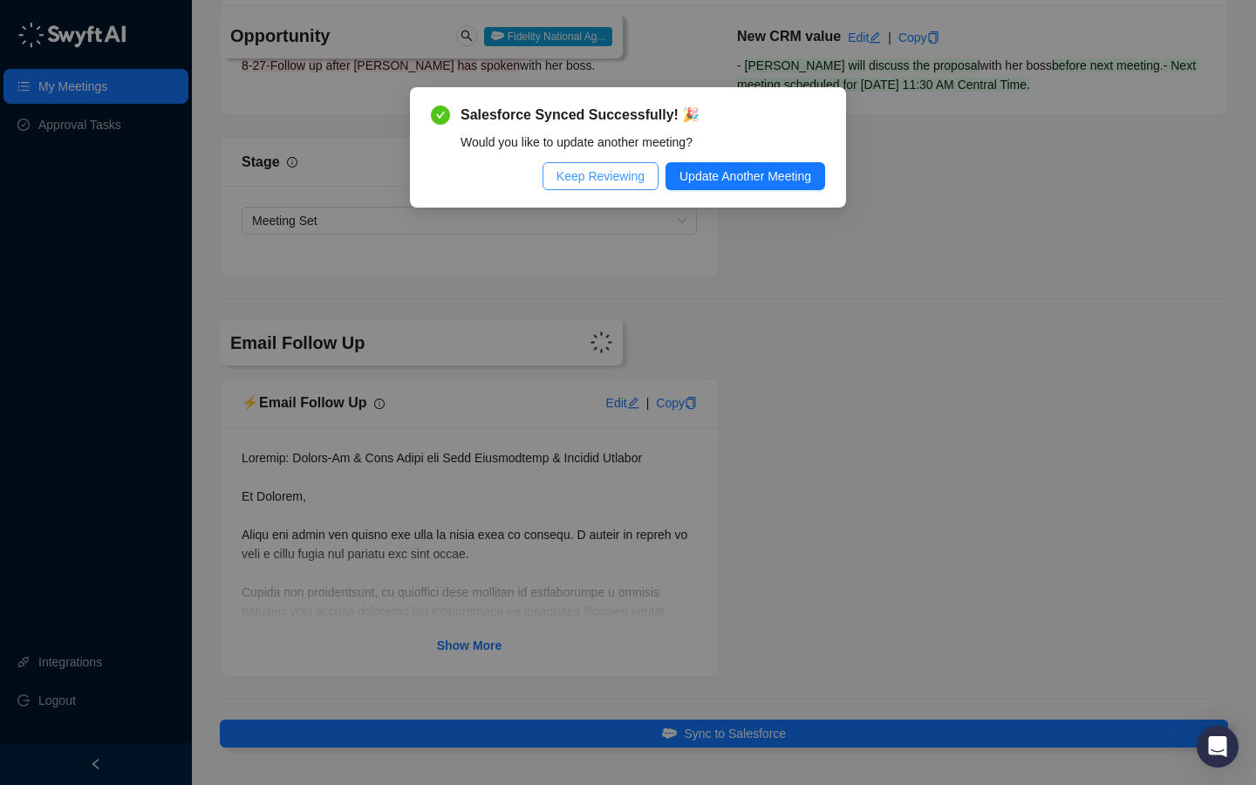
click at [619, 176] on span "Keep Reviewing" at bounding box center [601, 176] width 88 height 19
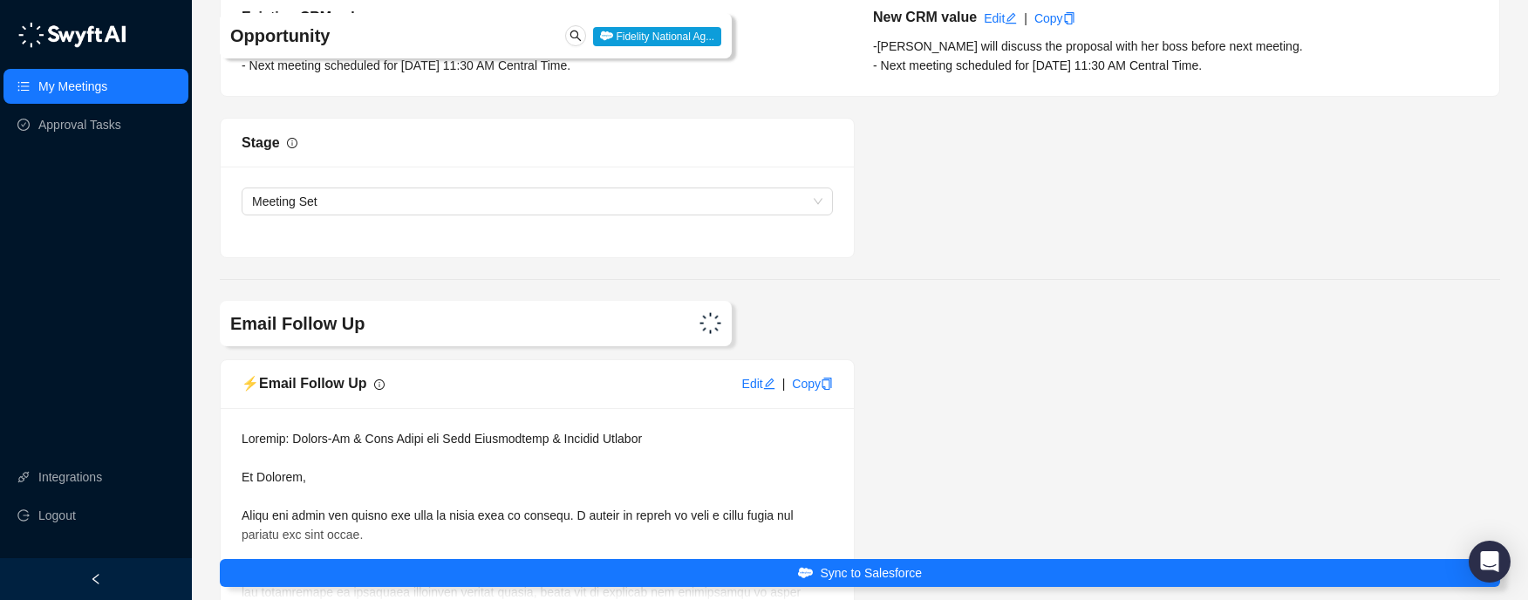
scroll to position [3850, 0]
